Goal: Task Accomplishment & Management: Use online tool/utility

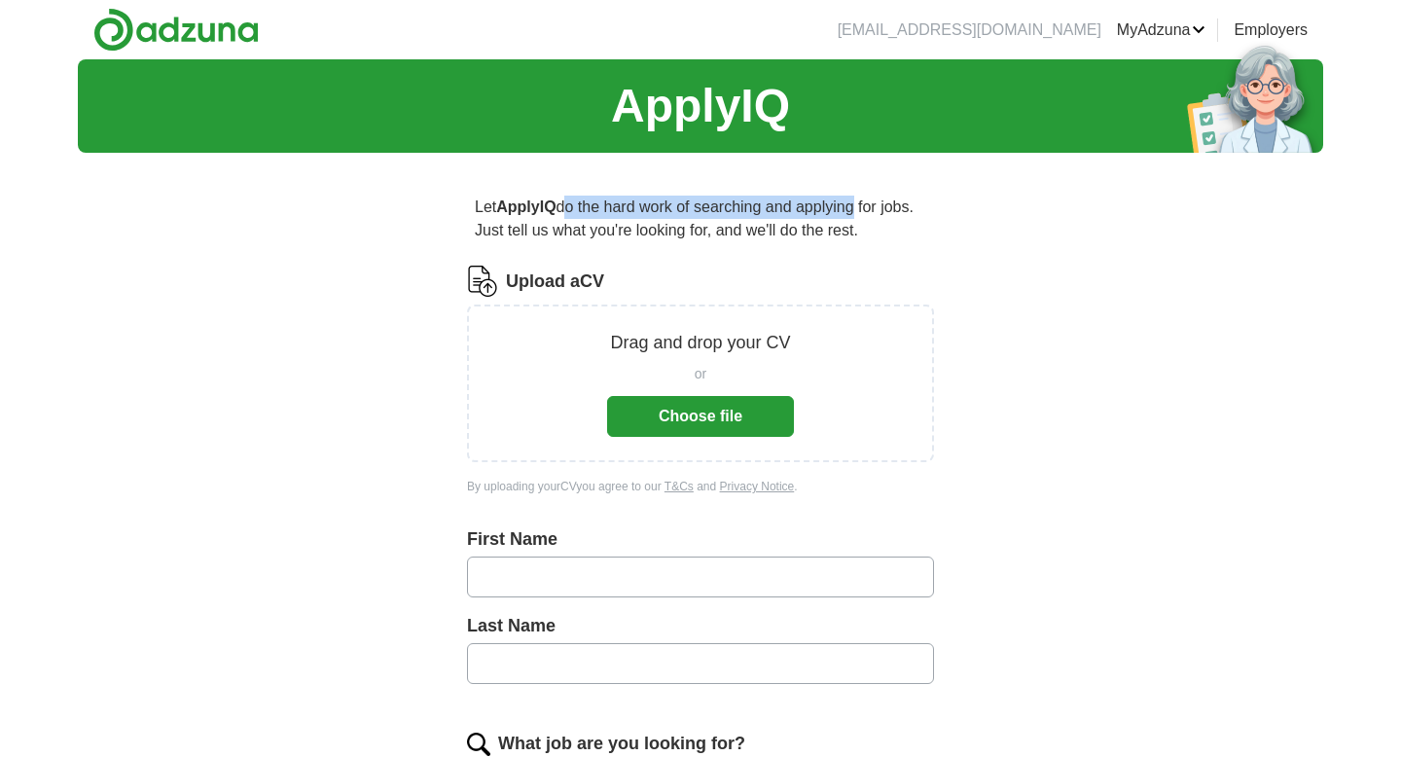
drag, startPoint x: 567, startPoint y: 212, endPoint x: 853, endPoint y: 209, distance: 286.1
click at [853, 209] on p "Let ApplyIQ do the hard work of searching and applying for jobs. Just tell us w…" at bounding box center [700, 219] width 467 height 62
click at [850, 228] on p "Let ApplyIQ do the hard work of searching and applying for jobs. Just tell us w…" at bounding box center [700, 219] width 467 height 62
drag, startPoint x: 574, startPoint y: 208, endPoint x: 807, endPoint y: 208, distance: 232.6
click at [807, 208] on p "Let ApplyIQ do the hard work of searching and applying for jobs. Just tell us w…" at bounding box center [700, 219] width 467 height 62
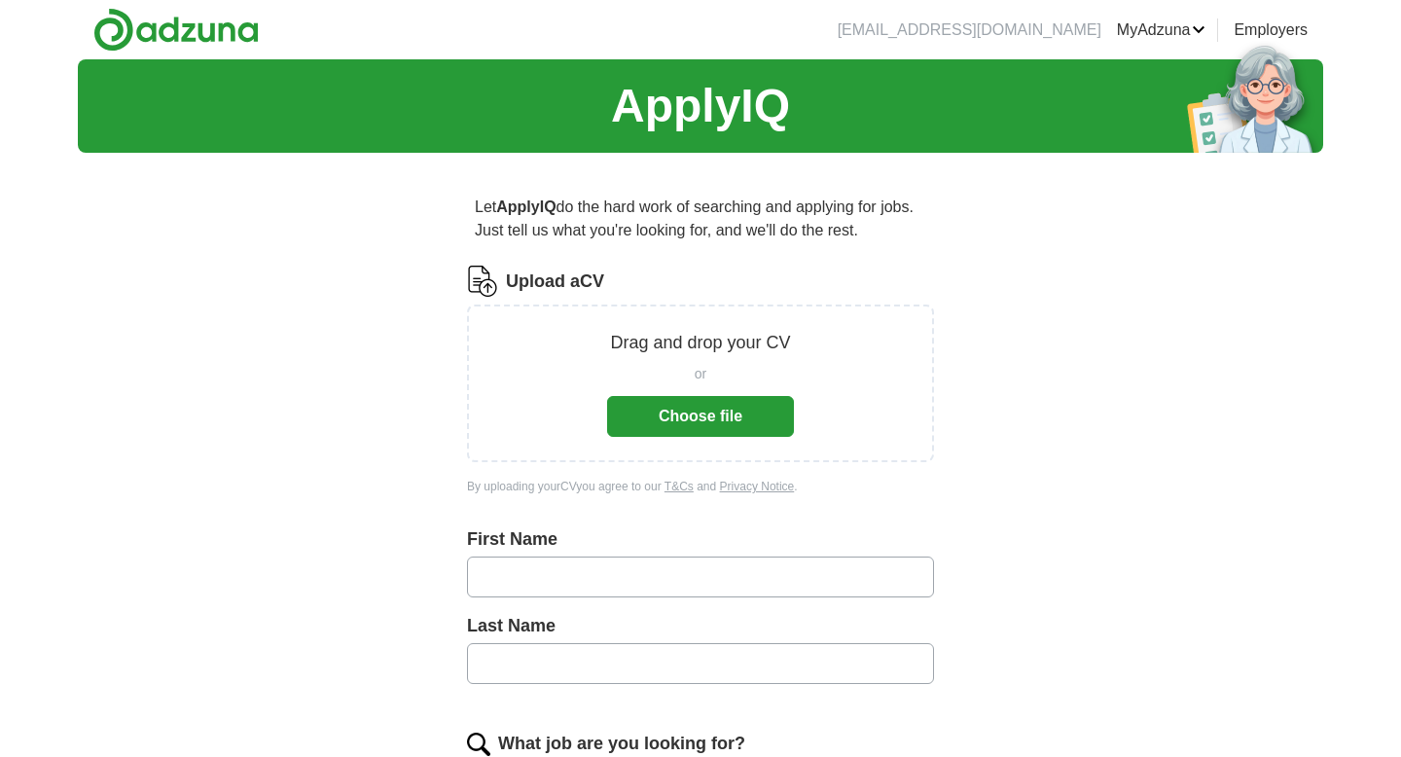
click at [485, 232] on p "Let ApplyIQ do the hard work of searching and applying for jobs. Just tell us w…" at bounding box center [700, 219] width 467 height 62
drag, startPoint x: 485, startPoint y: 232, endPoint x: 982, endPoint y: 233, distance: 497.3
click at [1046, 246] on div "ApplyIQ Let ApplyIQ do the hard work of searching and applying for jobs. Just t…" at bounding box center [701, 722] width 1246 height 1326
